Goal: Check status: Check status

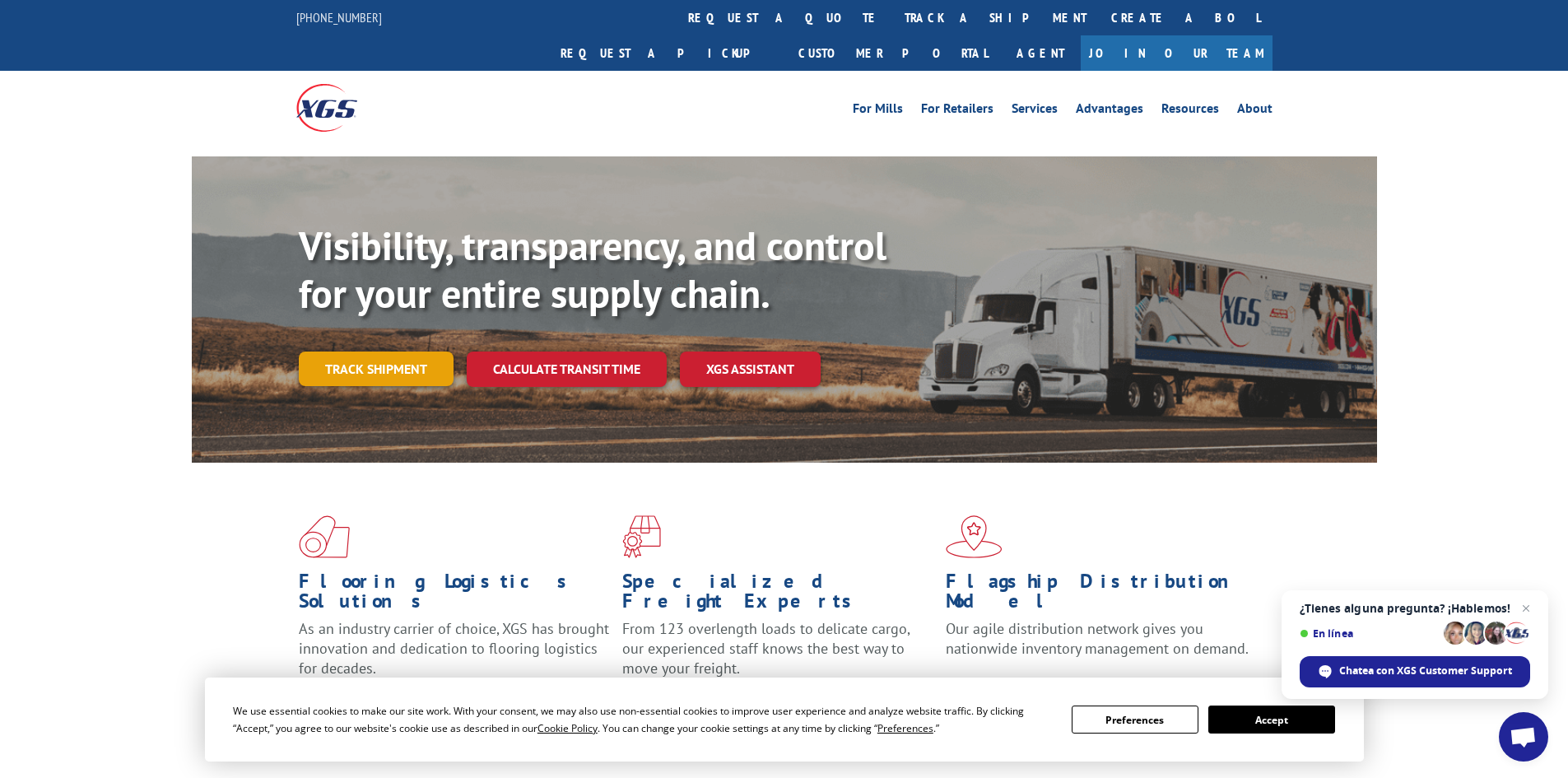
click at [420, 352] on link "Track shipment" at bounding box center [376, 369] width 155 height 35
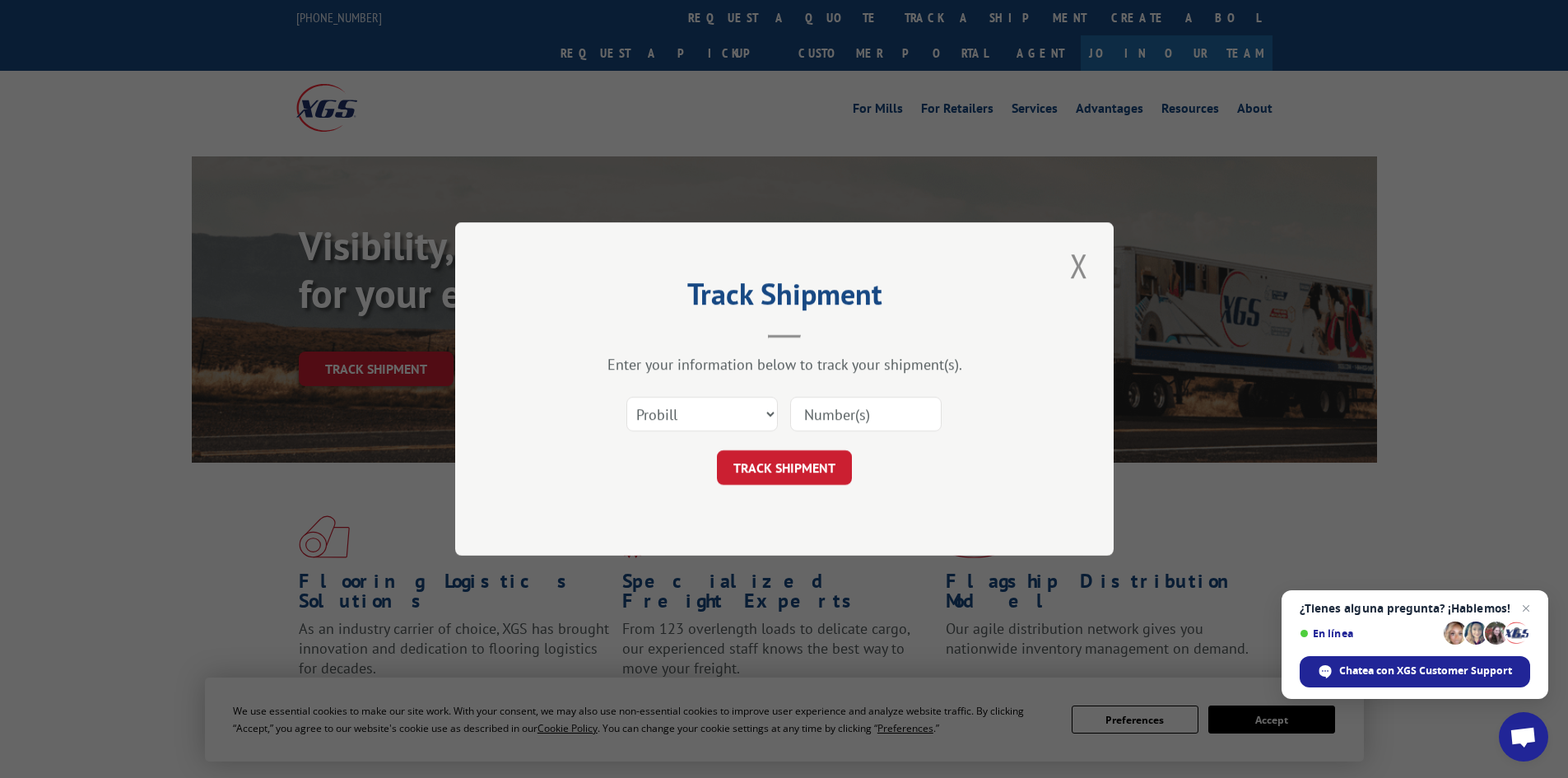
click at [826, 421] on input at bounding box center [866, 414] width 152 height 35
paste input "17511612"
type input "17511612"
click at [811, 469] on button "TRACK SHIPMENT" at bounding box center [784, 467] width 135 height 35
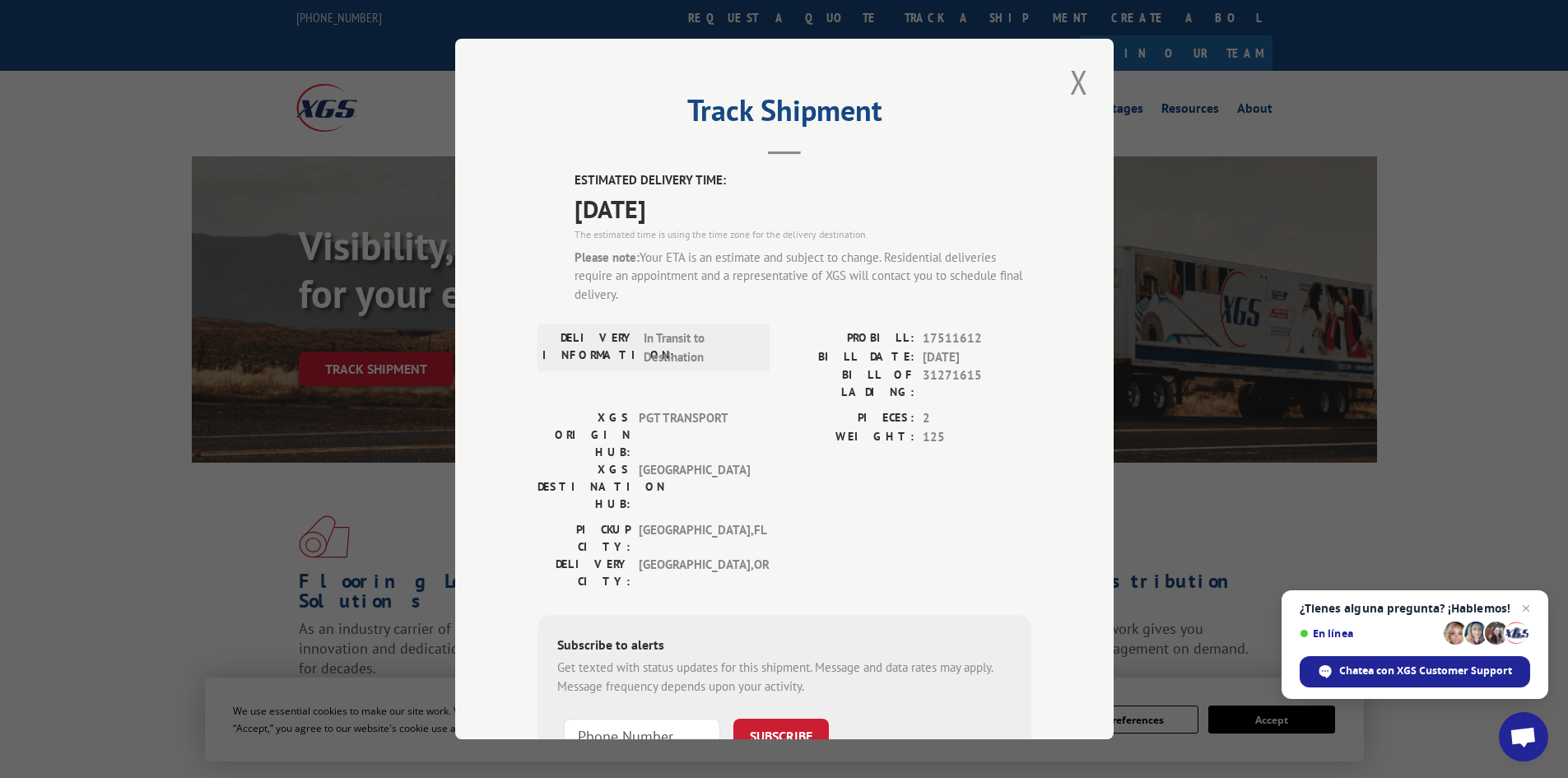
drag, startPoint x: 557, startPoint y: 202, endPoint x: 734, endPoint y: 213, distance: 177.3
click at [750, 206] on div "ESTIMATED DELIVERY TIME: [DATE] The estimated time is using the time zone for t…" at bounding box center [784, 505] width 494 height 667
click at [748, 172] on label "ESTIMATED DELIVERY TIME:" at bounding box center [803, 181] width 457 height 19
click at [1075, 82] on button "Close modal" at bounding box center [1079, 82] width 28 height 45
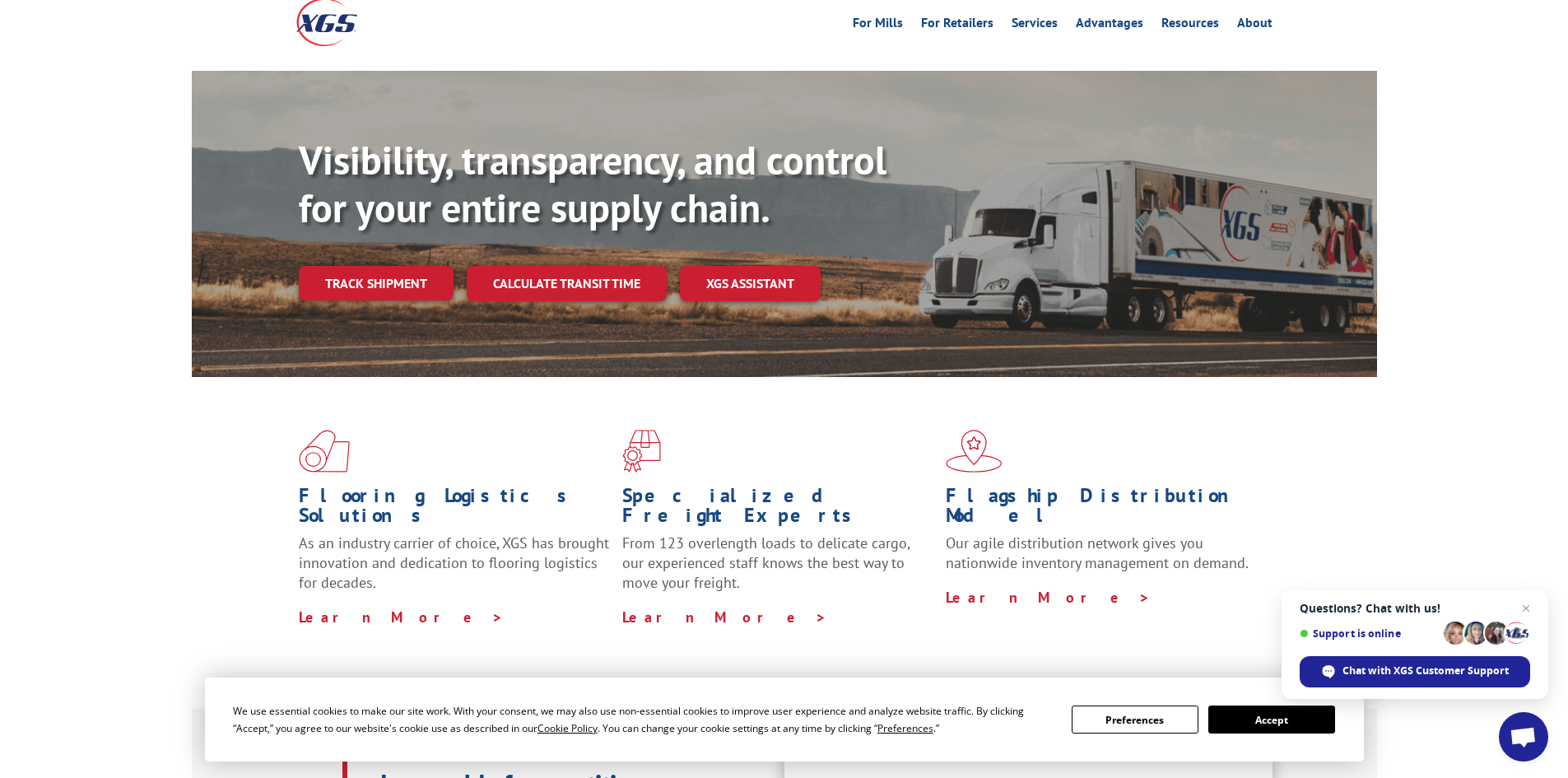
scroll to position [83, 0]
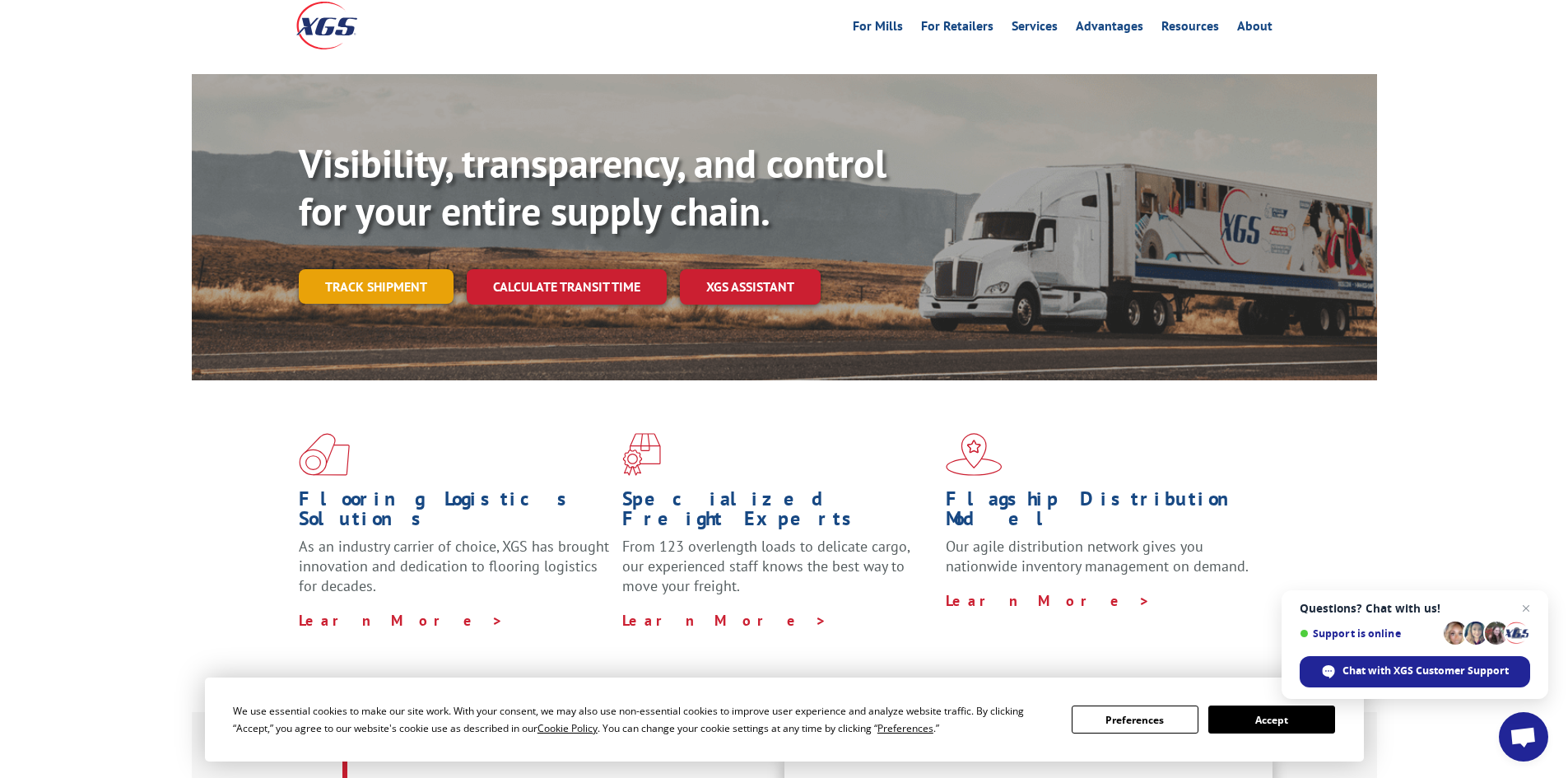
click at [416, 269] on link "Track shipment" at bounding box center [376, 287] width 155 height 35
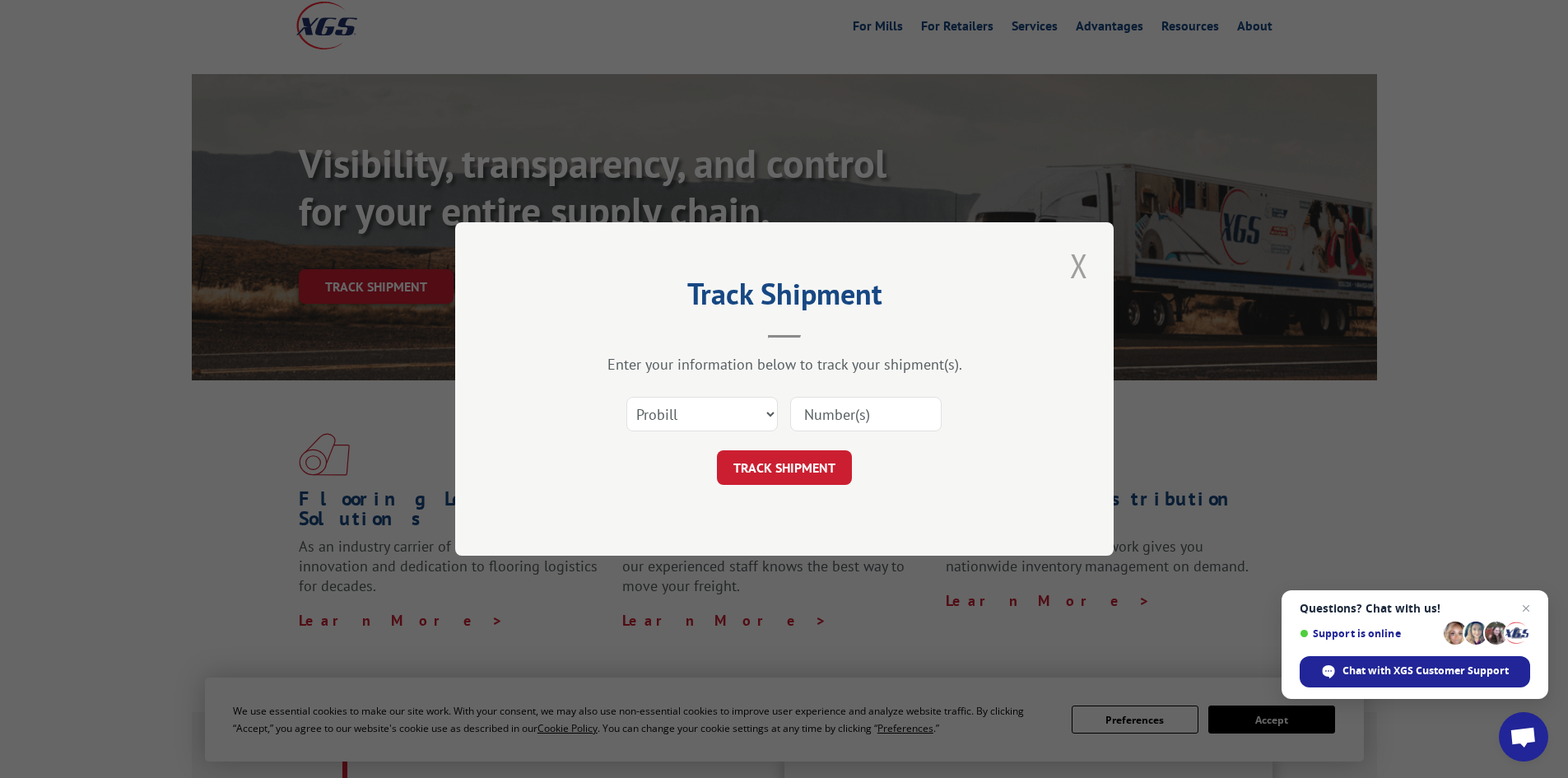
click at [1070, 269] on button "Close modal" at bounding box center [1079, 265] width 28 height 45
